Goal: Find specific page/section: Find specific page/section

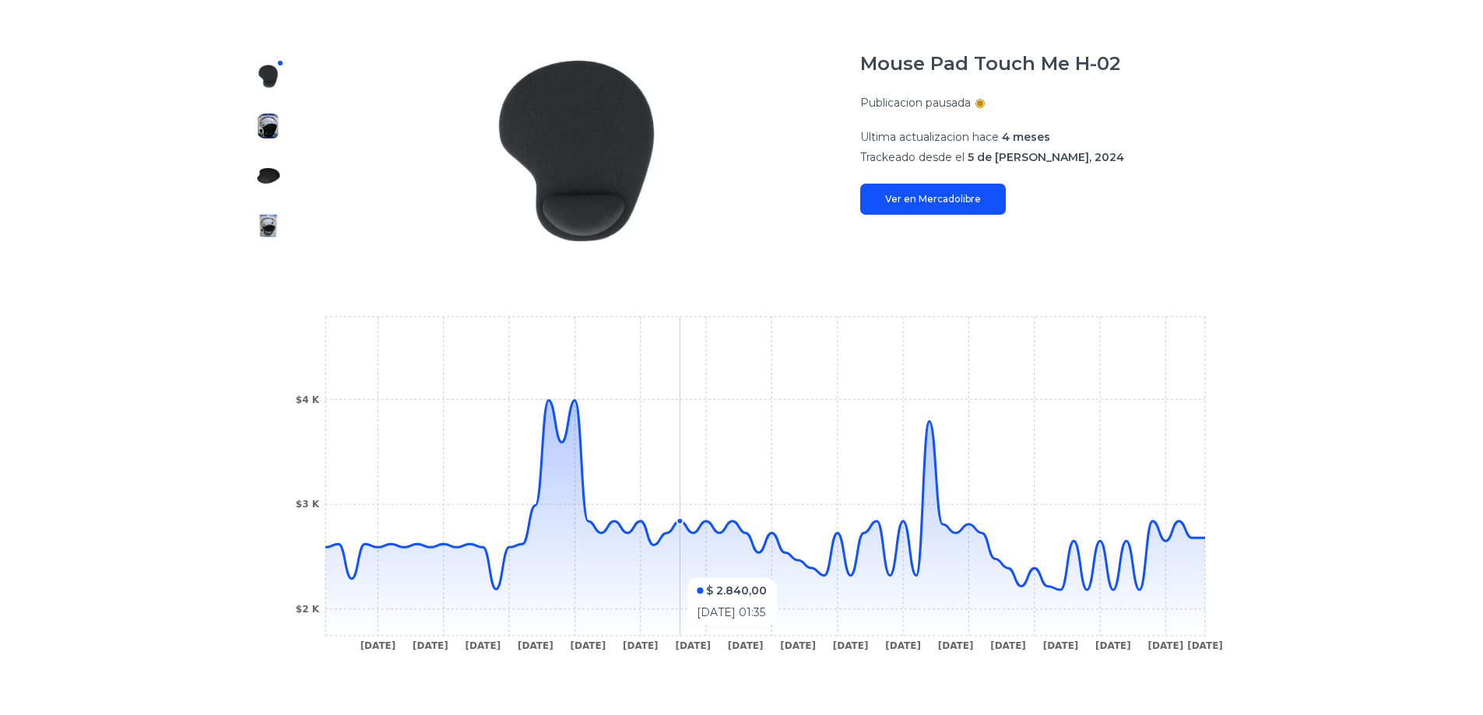
scroll to position [19, 0]
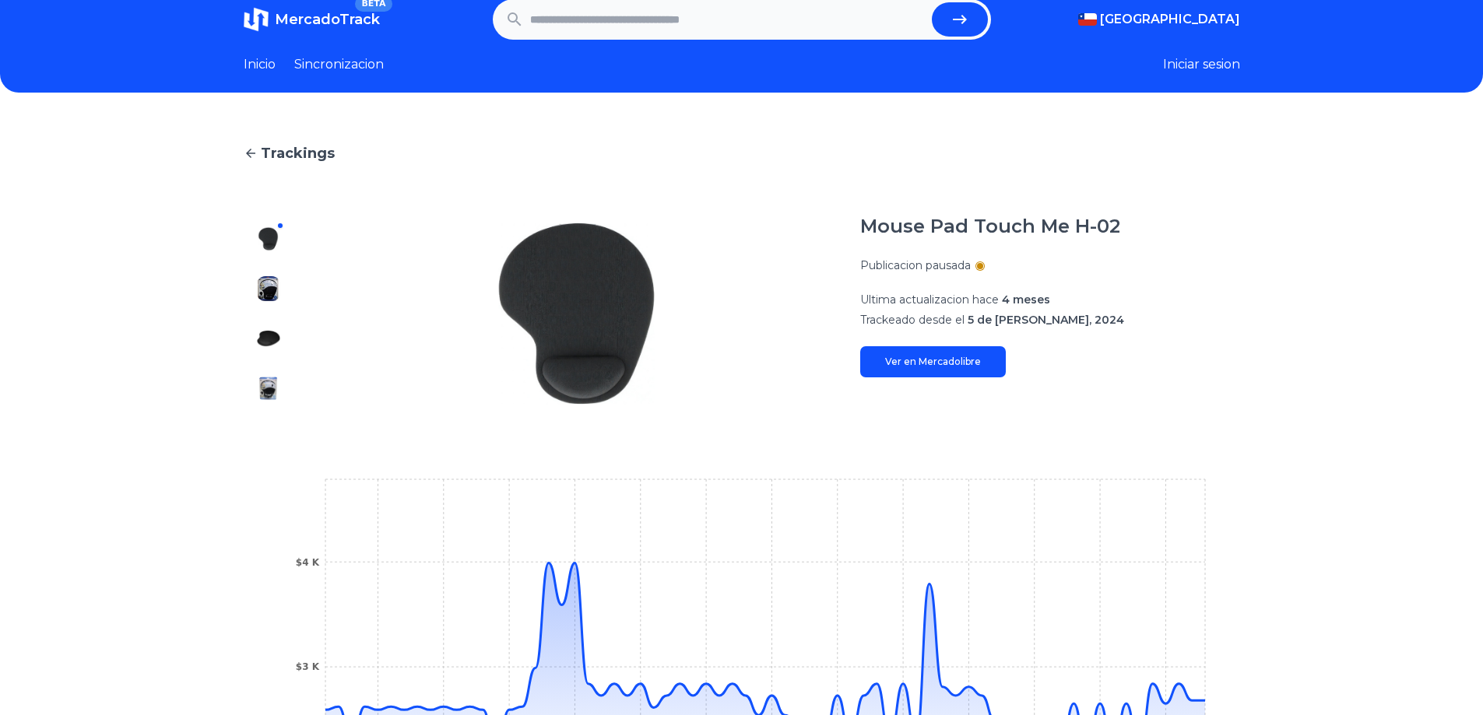
click at [268, 153] on span "Trackings" at bounding box center [298, 153] width 74 height 22
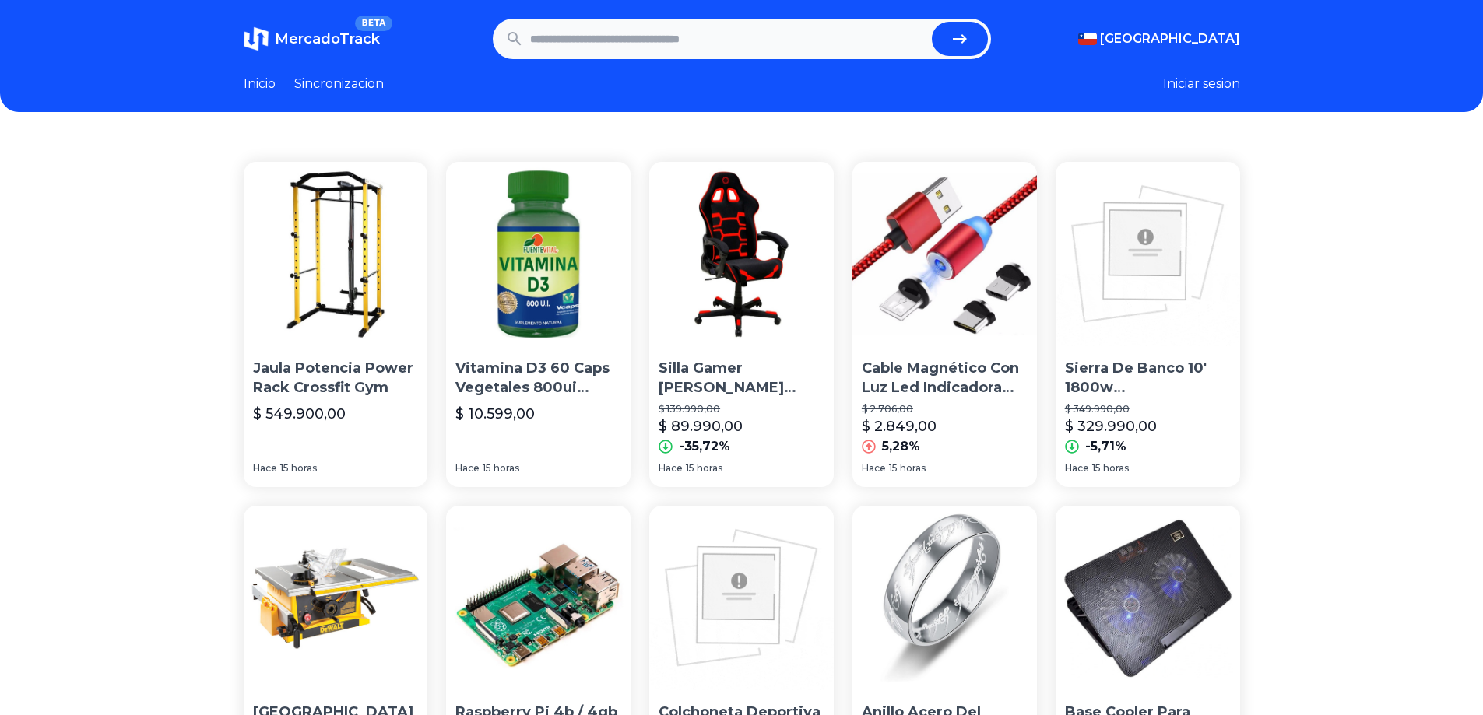
click at [266, 84] on link "Inicio" at bounding box center [260, 84] width 32 height 19
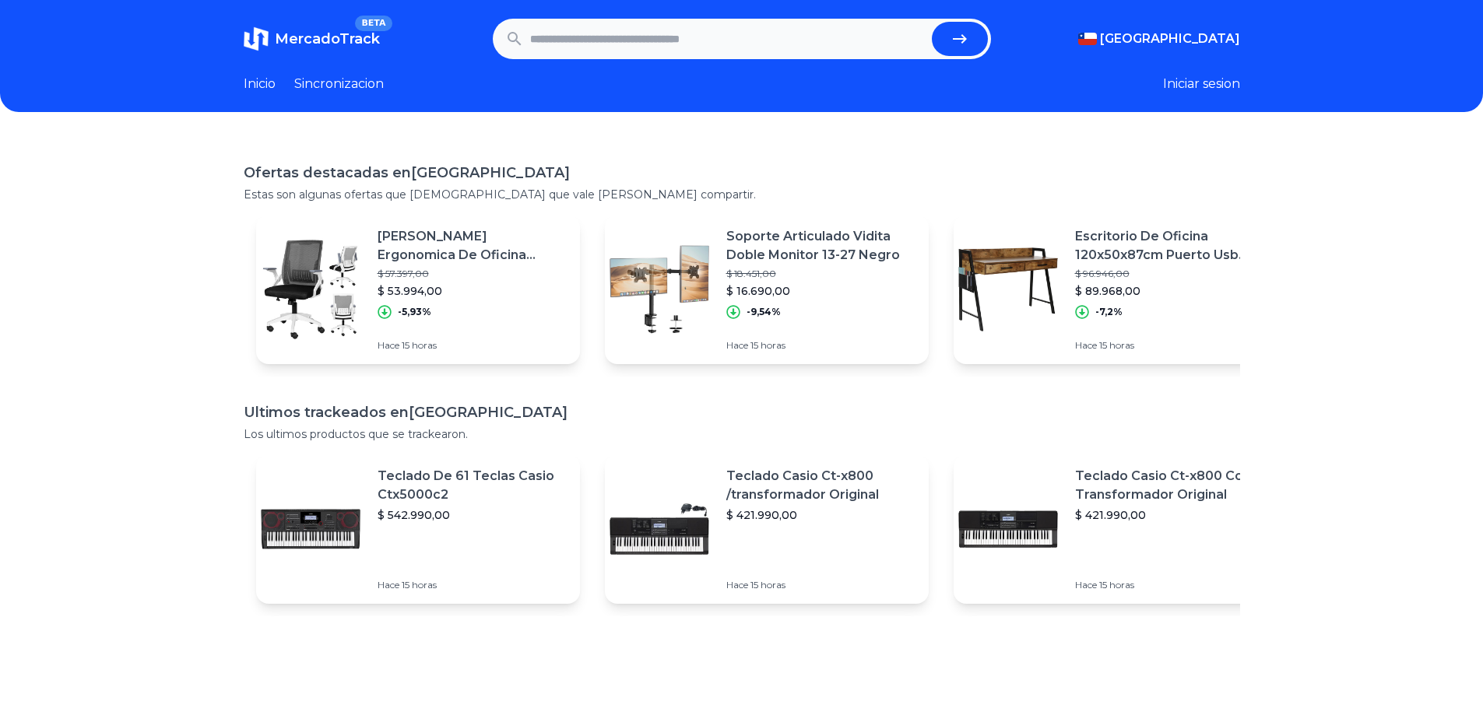
click at [843, 251] on p "Soporte Articulado Vidita Doble Monitor 13-27 Negro" at bounding box center [821, 245] width 190 height 37
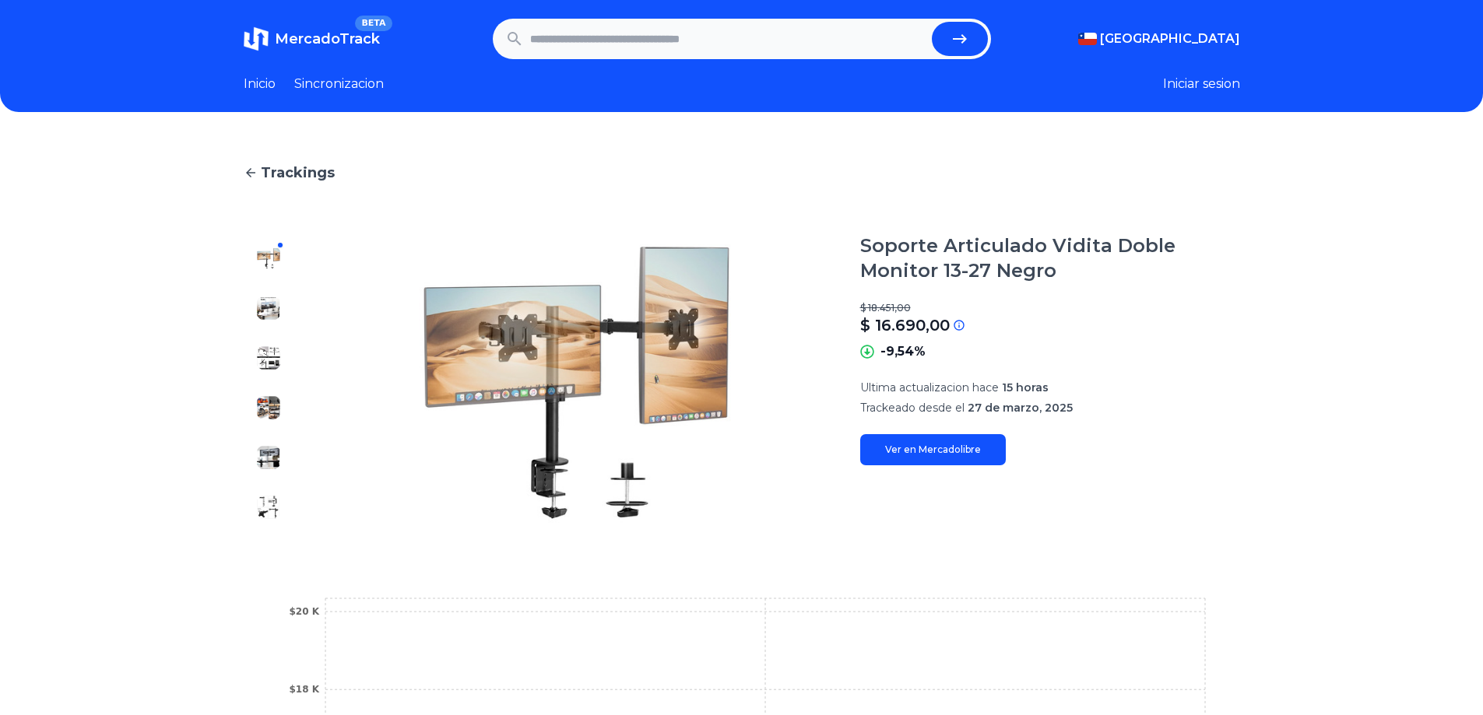
click at [285, 176] on span "Trackings" at bounding box center [298, 173] width 74 height 22
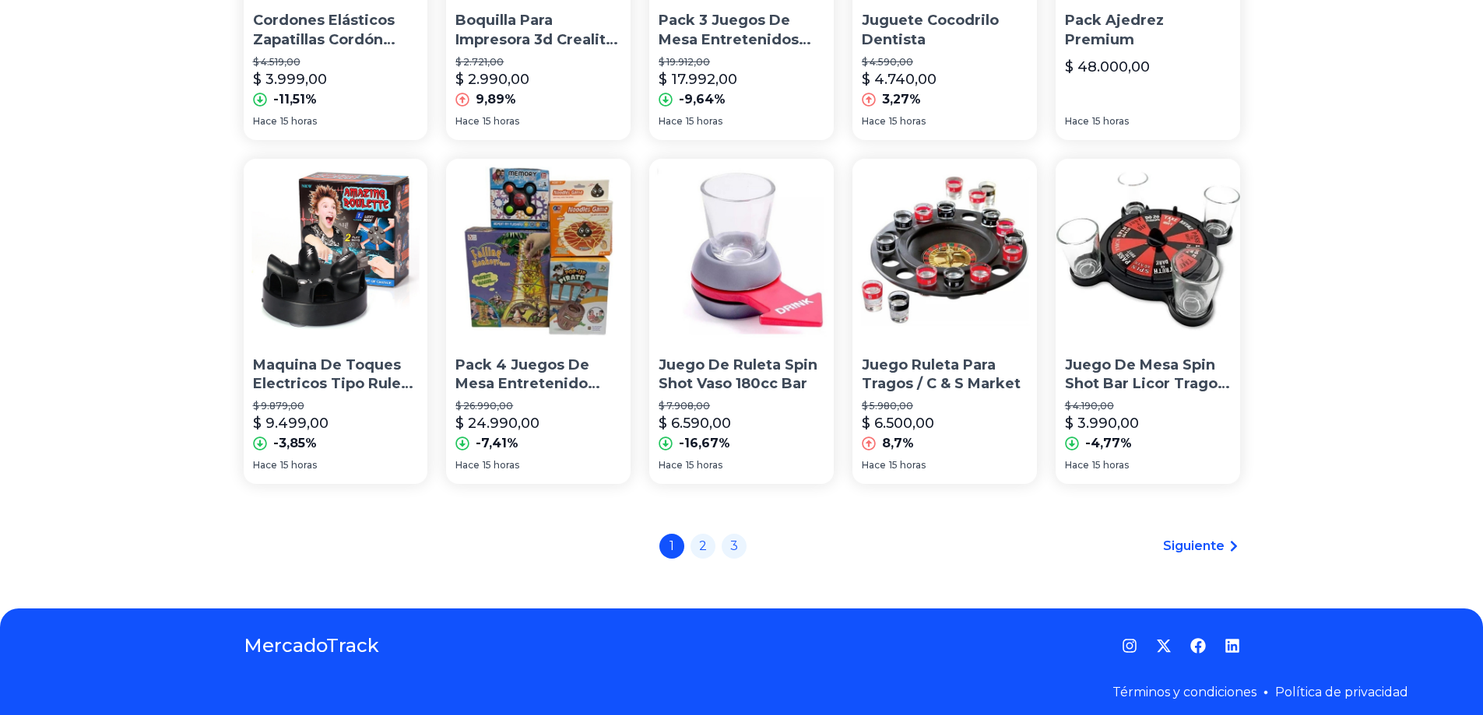
scroll to position [1042, 0]
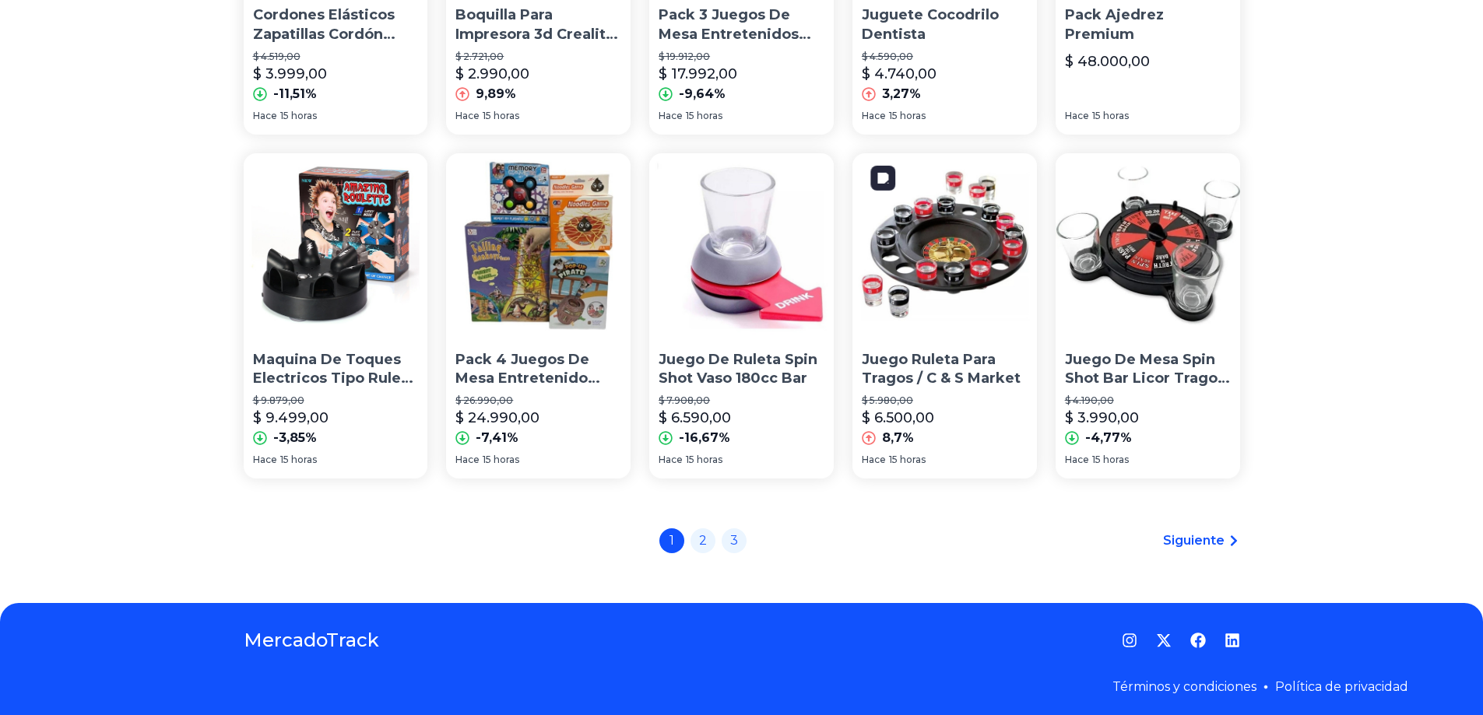
click at [958, 240] on img at bounding box center [944, 245] width 185 height 185
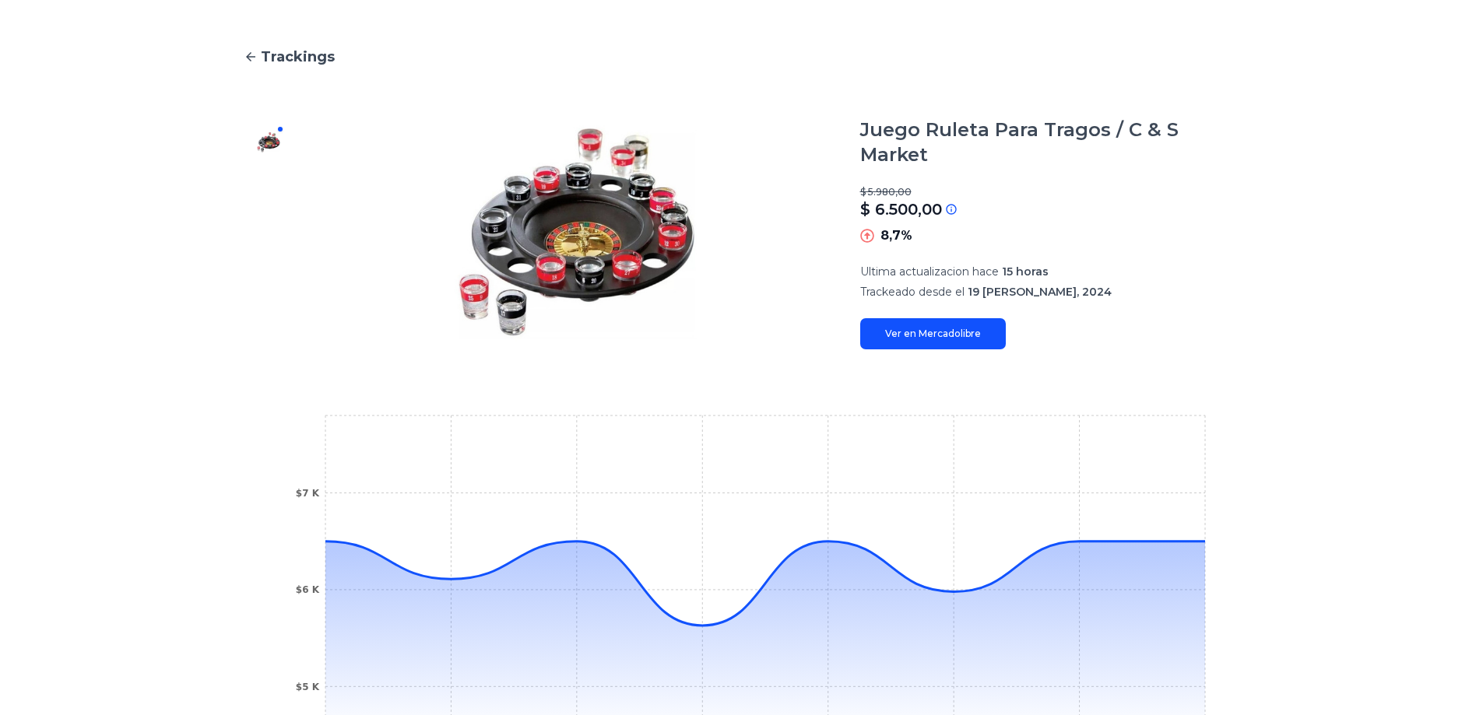
scroll to position [43, 0]
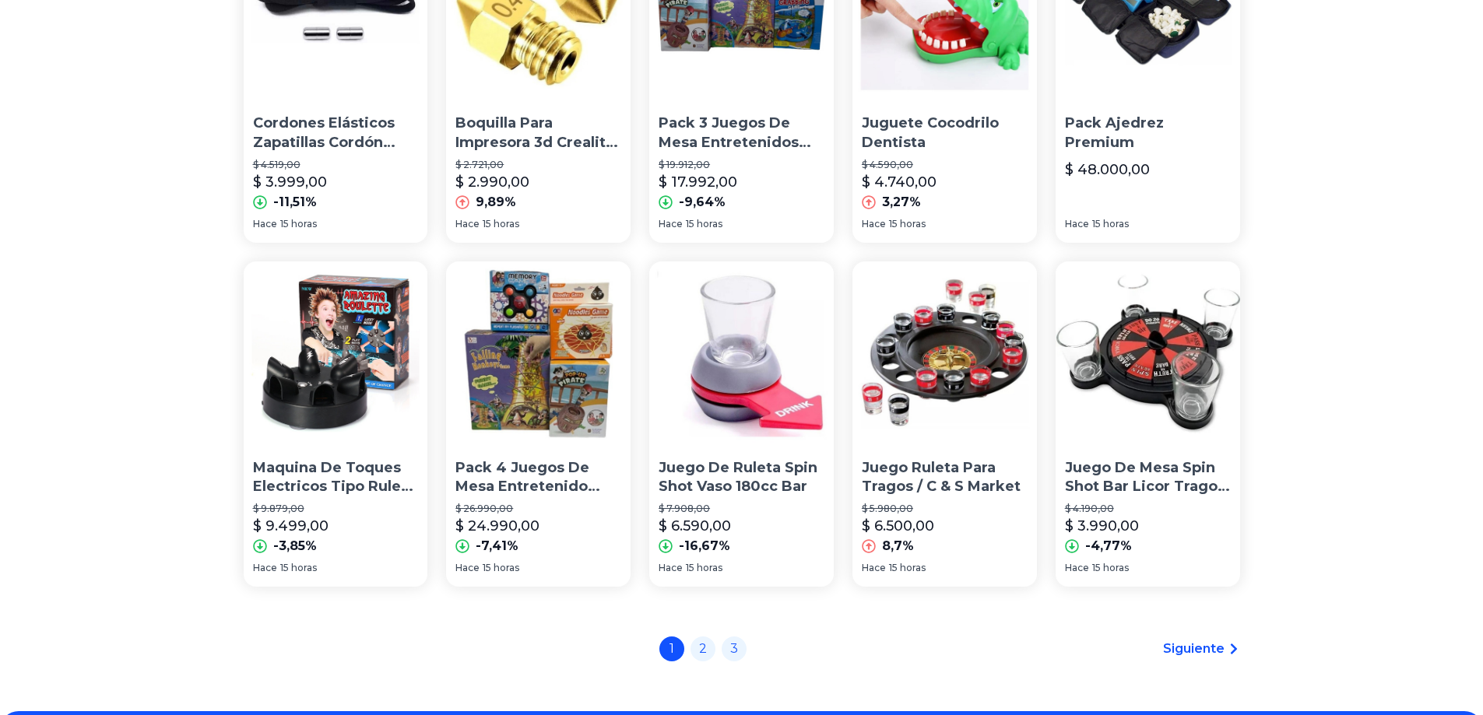
scroll to position [1048, 0]
